Goal: Information Seeking & Learning: Learn about a topic

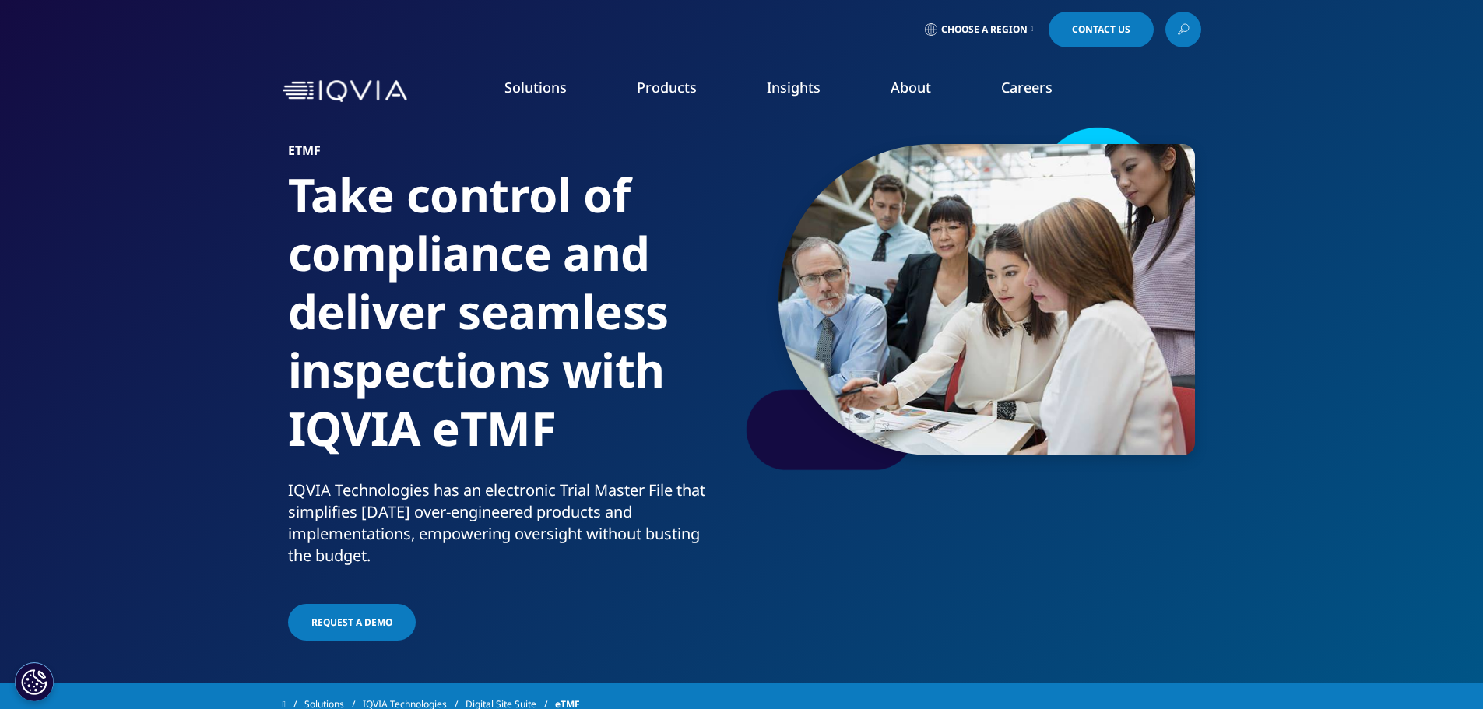
click at [317, 80] on img at bounding box center [345, 91] width 125 height 23
